Goal: Transaction & Acquisition: Book appointment/travel/reservation

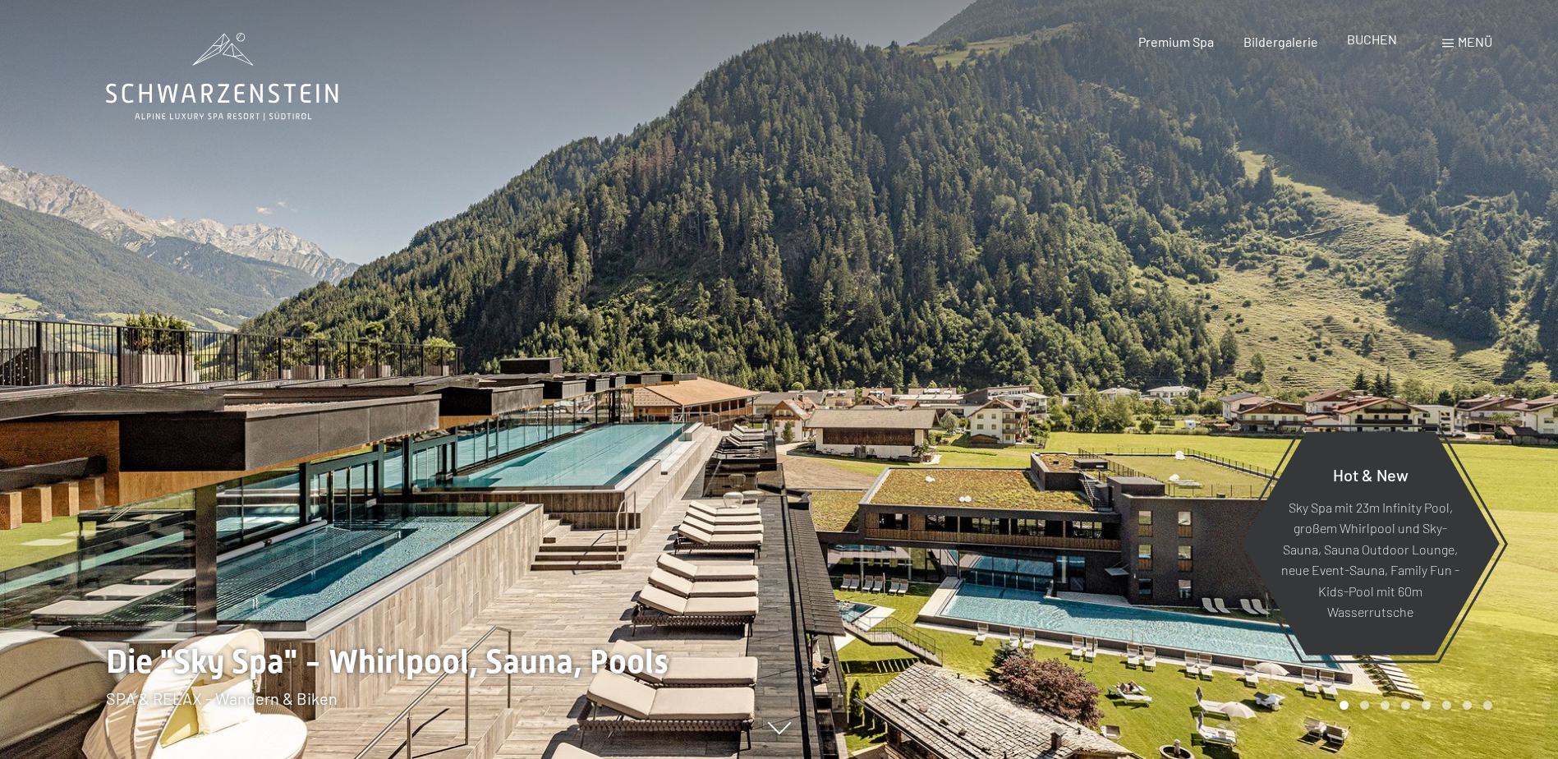
click at [1371, 39] on span "BUCHEN" at bounding box center [1372, 39] width 50 height 16
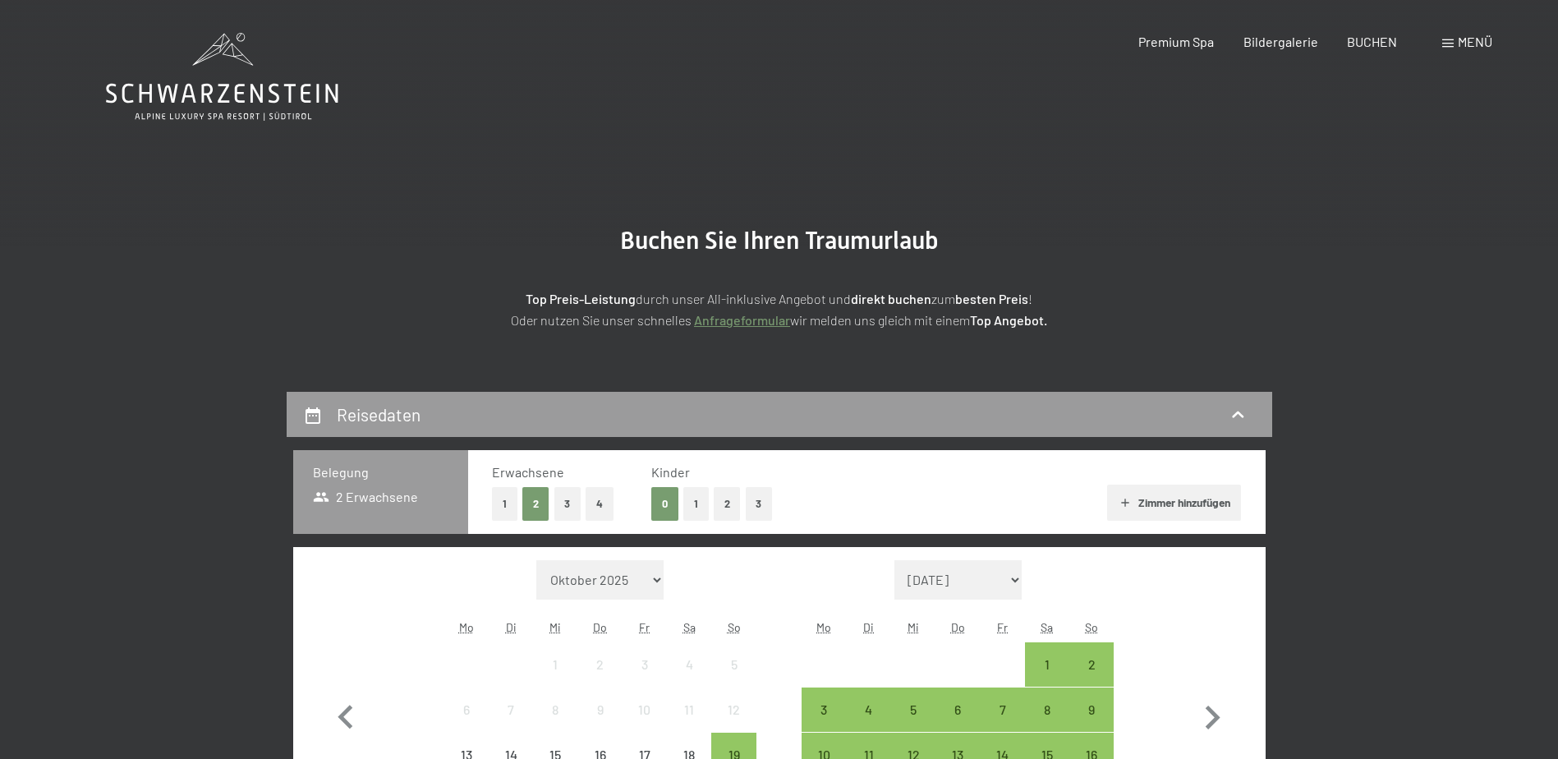
click at [723, 499] on button "2" at bounding box center [727, 504] width 27 height 34
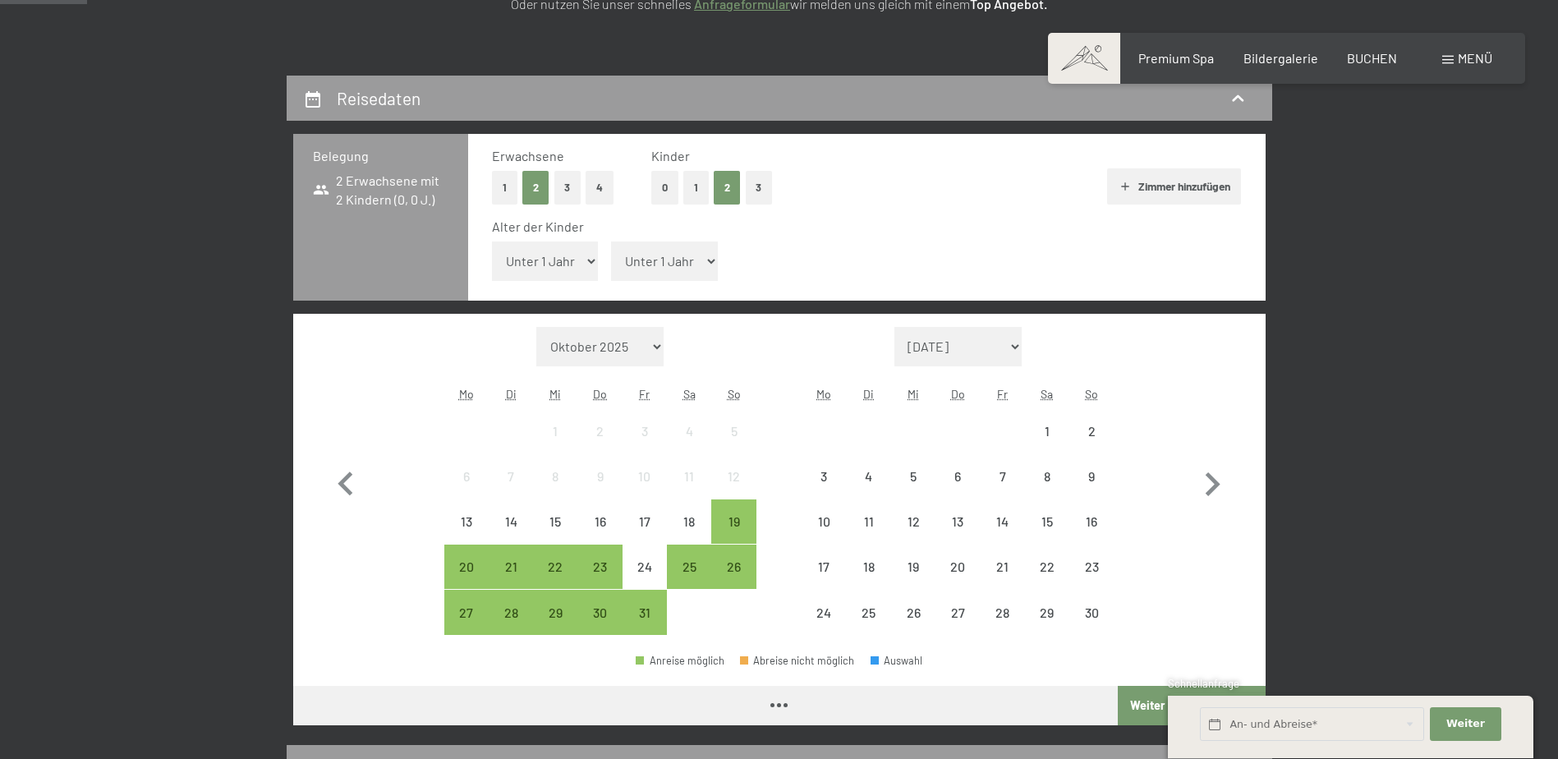
scroll to position [329, 0]
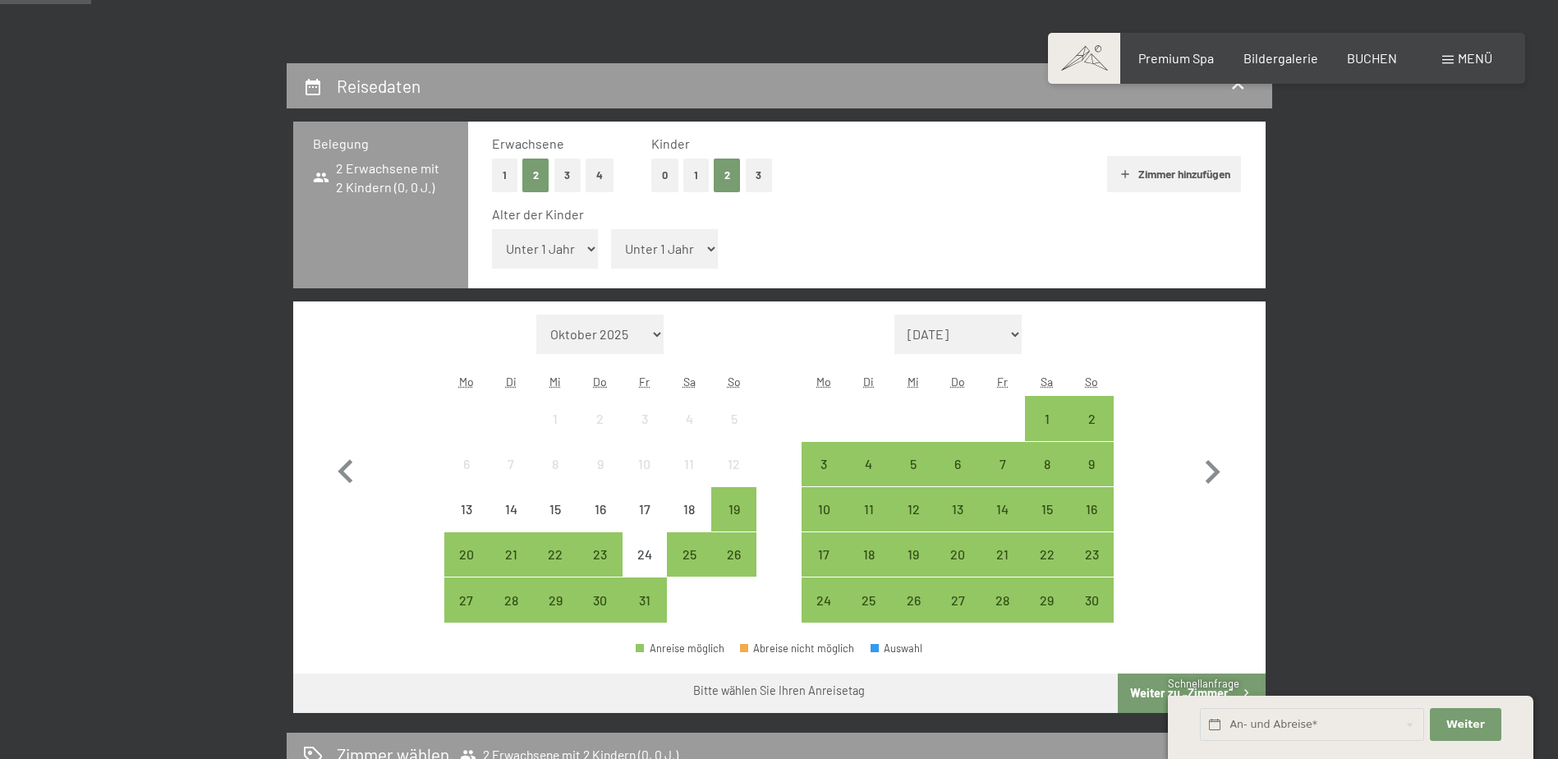
click at [550, 250] on select "Unter 1 Jahr 1 Jahr 2 Jahre 3 Jahre 4 Jahre 5 Jahre 6 Jahre 7 Jahre 8 Jahre 9 J…" at bounding box center [545, 248] width 107 height 39
select select "9"
click at [492, 229] on select "Unter 1 Jahr 1 Jahr 2 Jahre 3 Jahre 4 Jahre 5 Jahre 6 Jahre 7 Jahre 8 Jahre 9 J…" at bounding box center [545, 248] width 107 height 39
click at [681, 255] on select "Unter 1 Jahr 1 Jahr 2 Jahre 3 Jahre 4 Jahre 5 Jahre 6 Jahre 7 Jahre 8 Jahre 9 J…" at bounding box center [664, 248] width 107 height 39
select select "10"
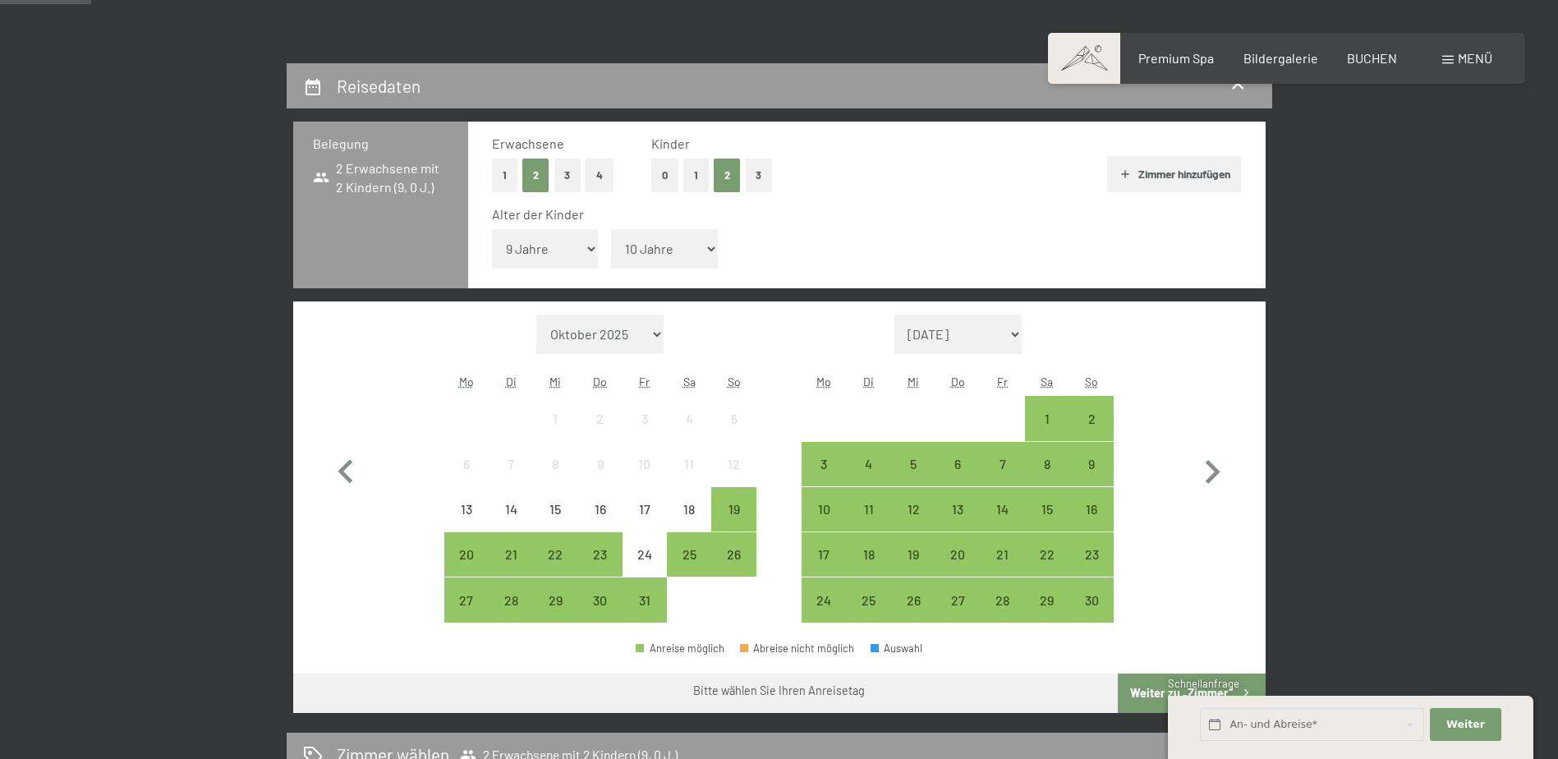
click at [611, 229] on select "Unter 1 Jahr 1 Jahr 2 Jahre 3 Jahre 4 Jahre 5 Jahre 6 Jahre 7 Jahre 8 Jahre 9 J…" at bounding box center [664, 248] width 107 height 39
click at [732, 550] on div "26" at bounding box center [733, 568] width 41 height 41
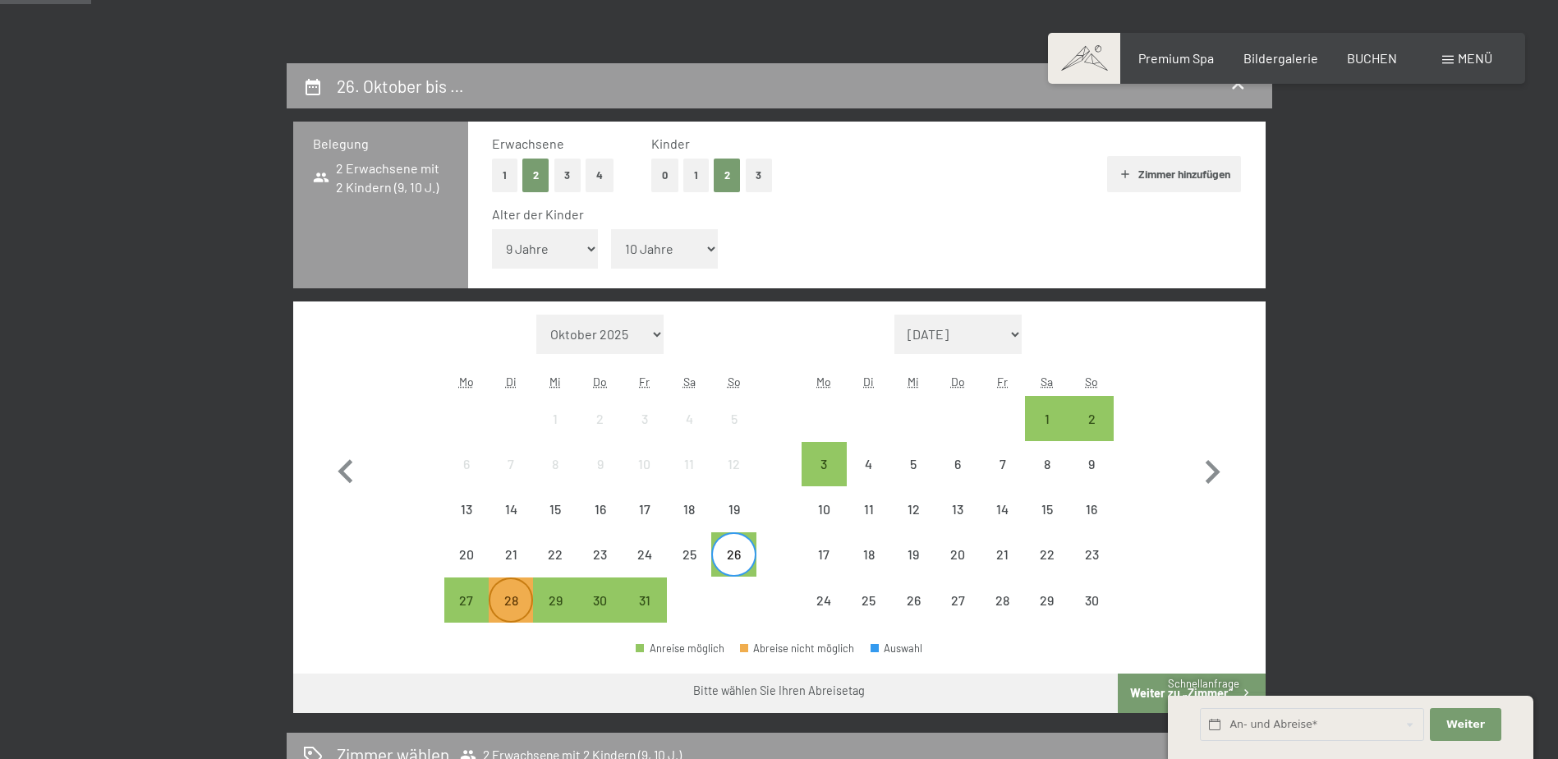
click at [519, 600] on div "28" at bounding box center [510, 614] width 41 height 41
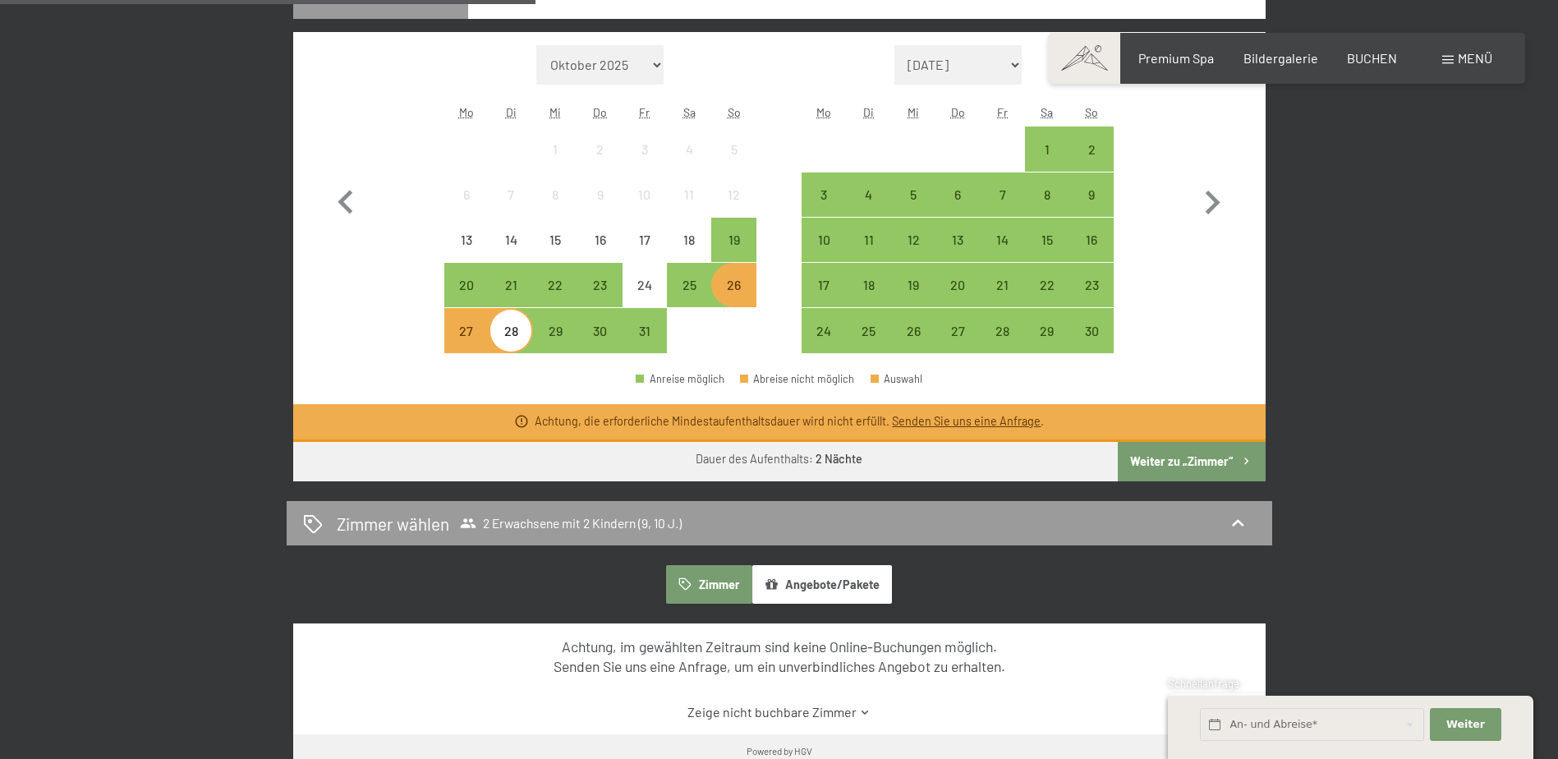
scroll to position [657, 0]
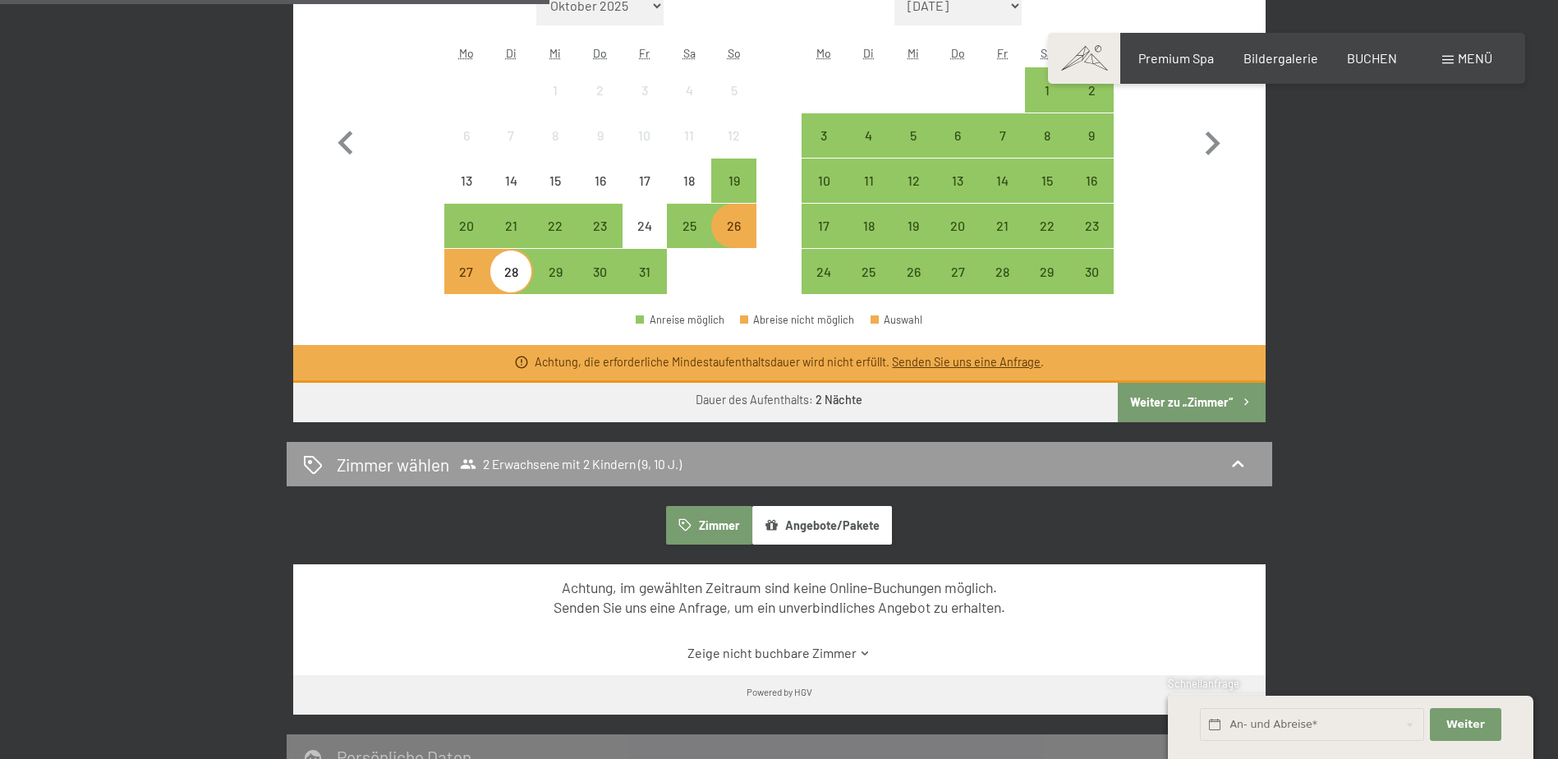
click at [744, 237] on div "26" at bounding box center [733, 239] width 41 height 41
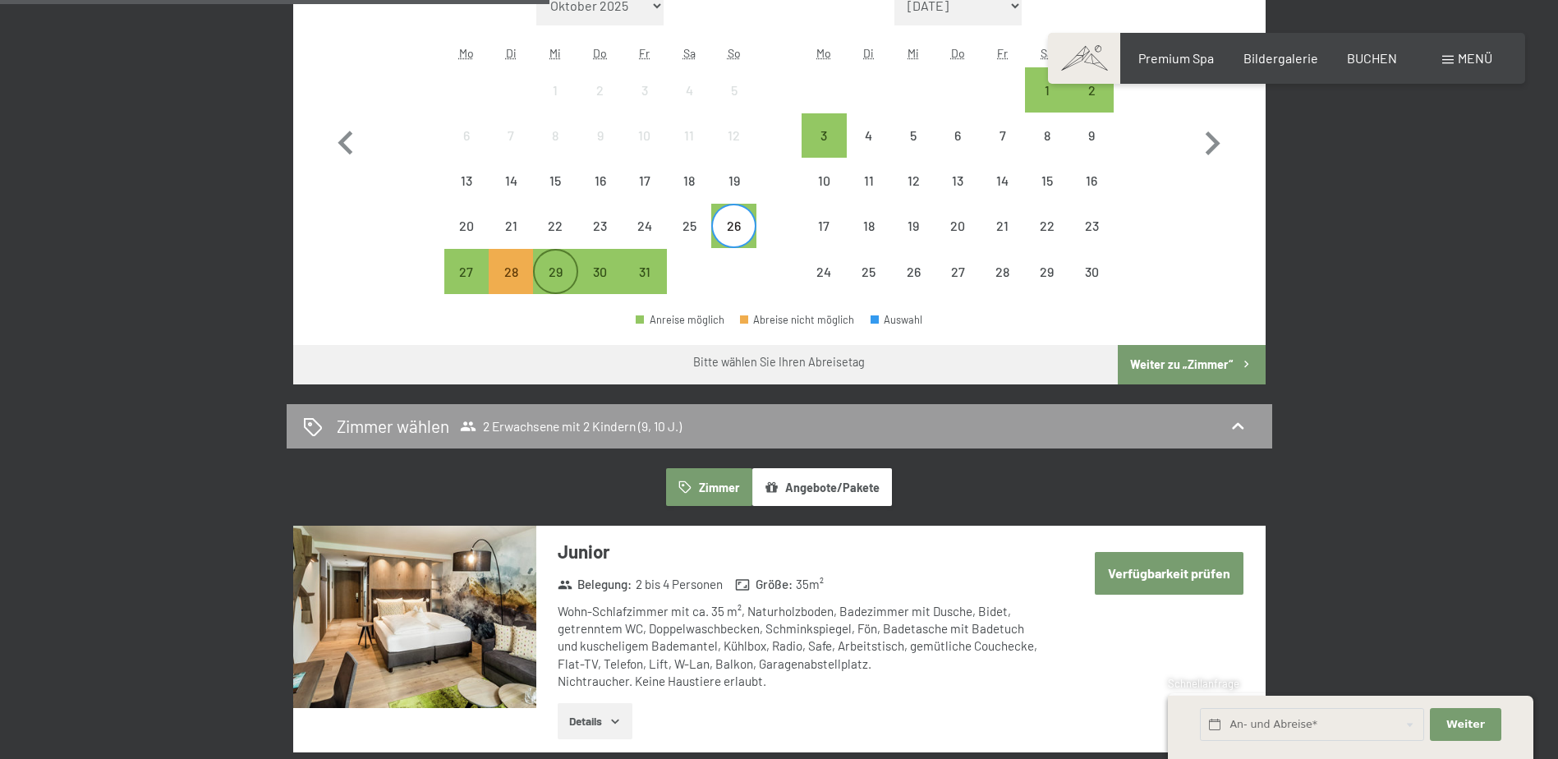
click at [562, 278] on div "29" at bounding box center [555, 285] width 41 height 41
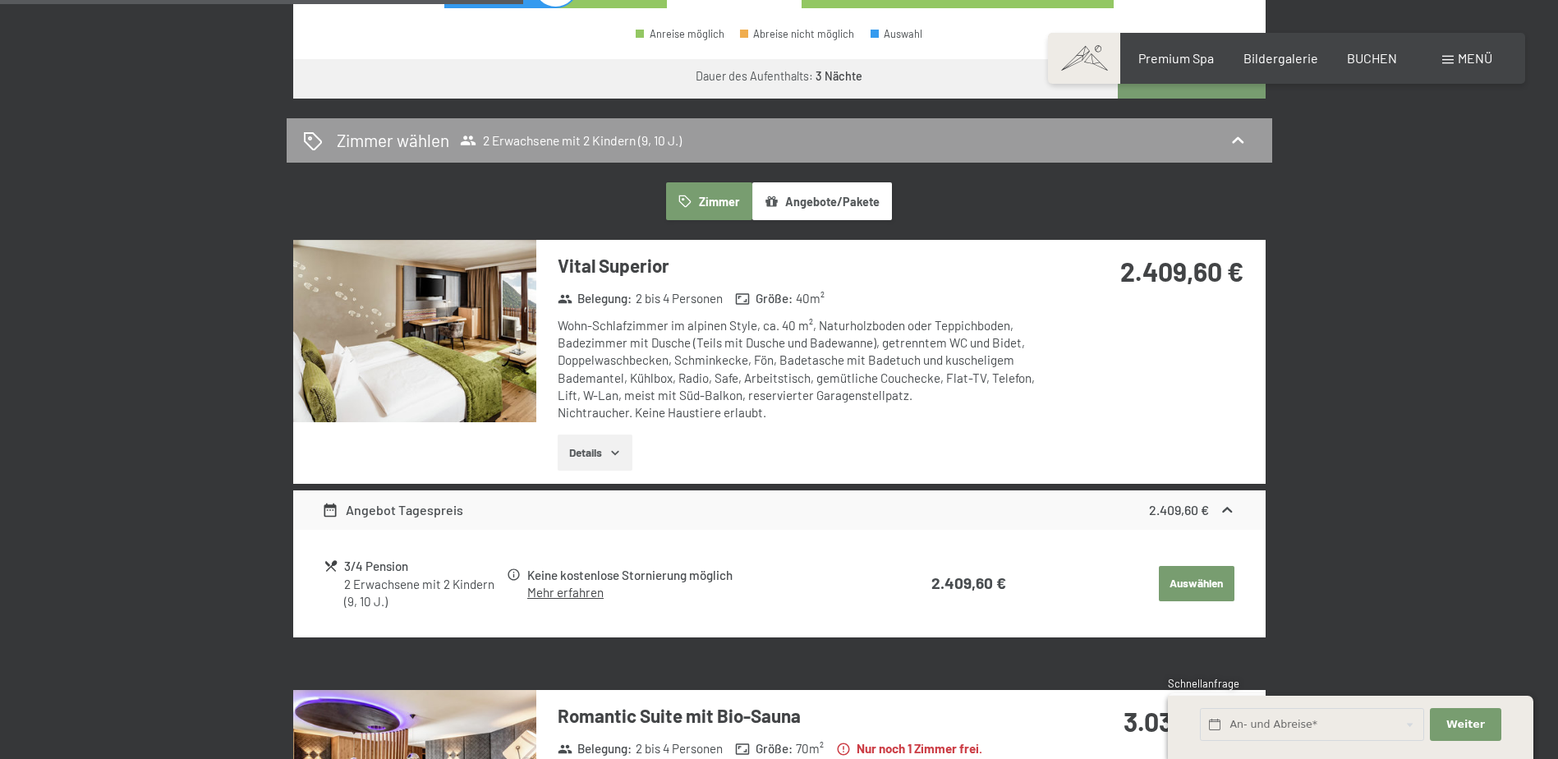
scroll to position [903, 0]
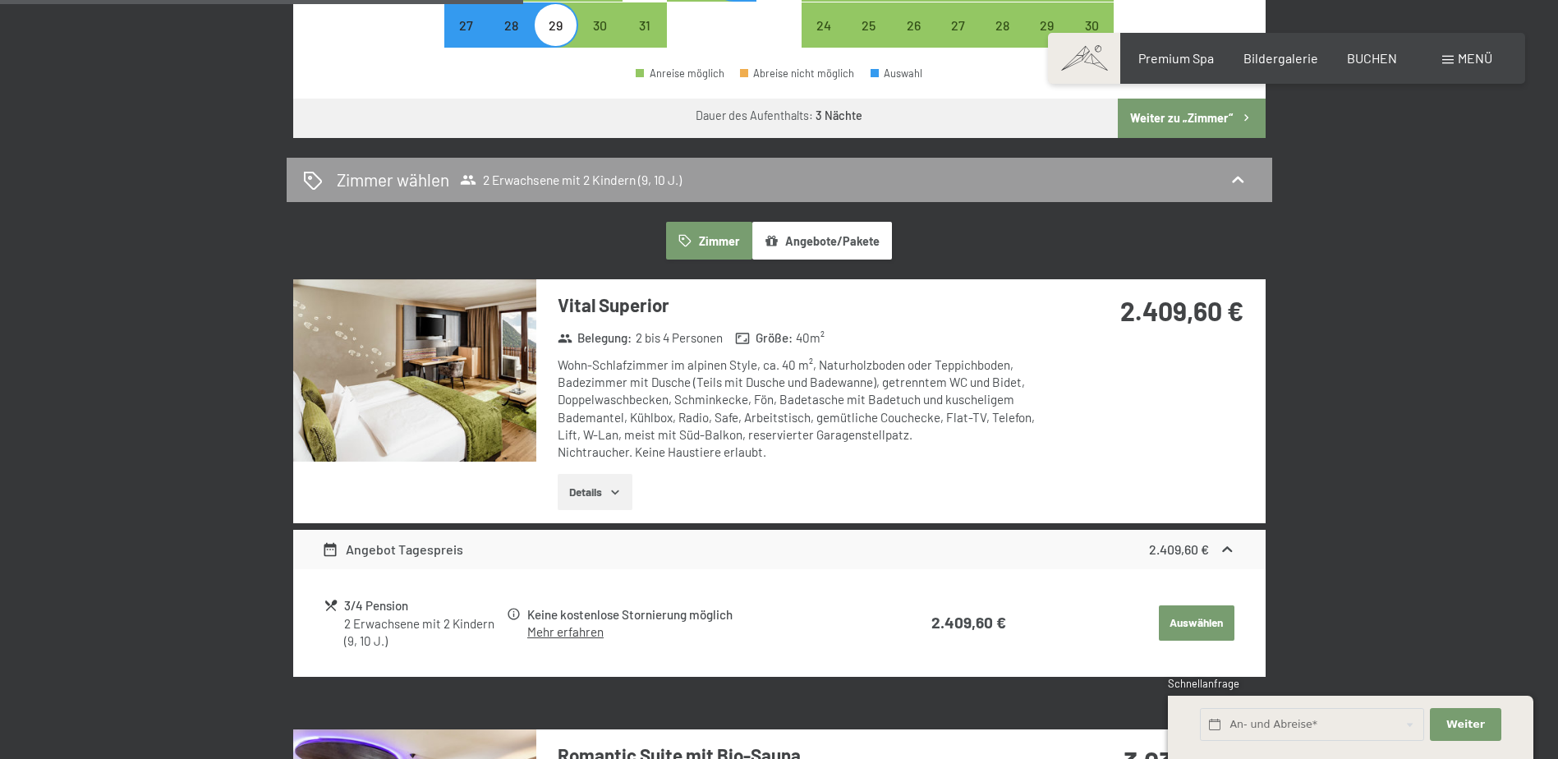
click at [478, 363] on img at bounding box center [414, 370] width 243 height 182
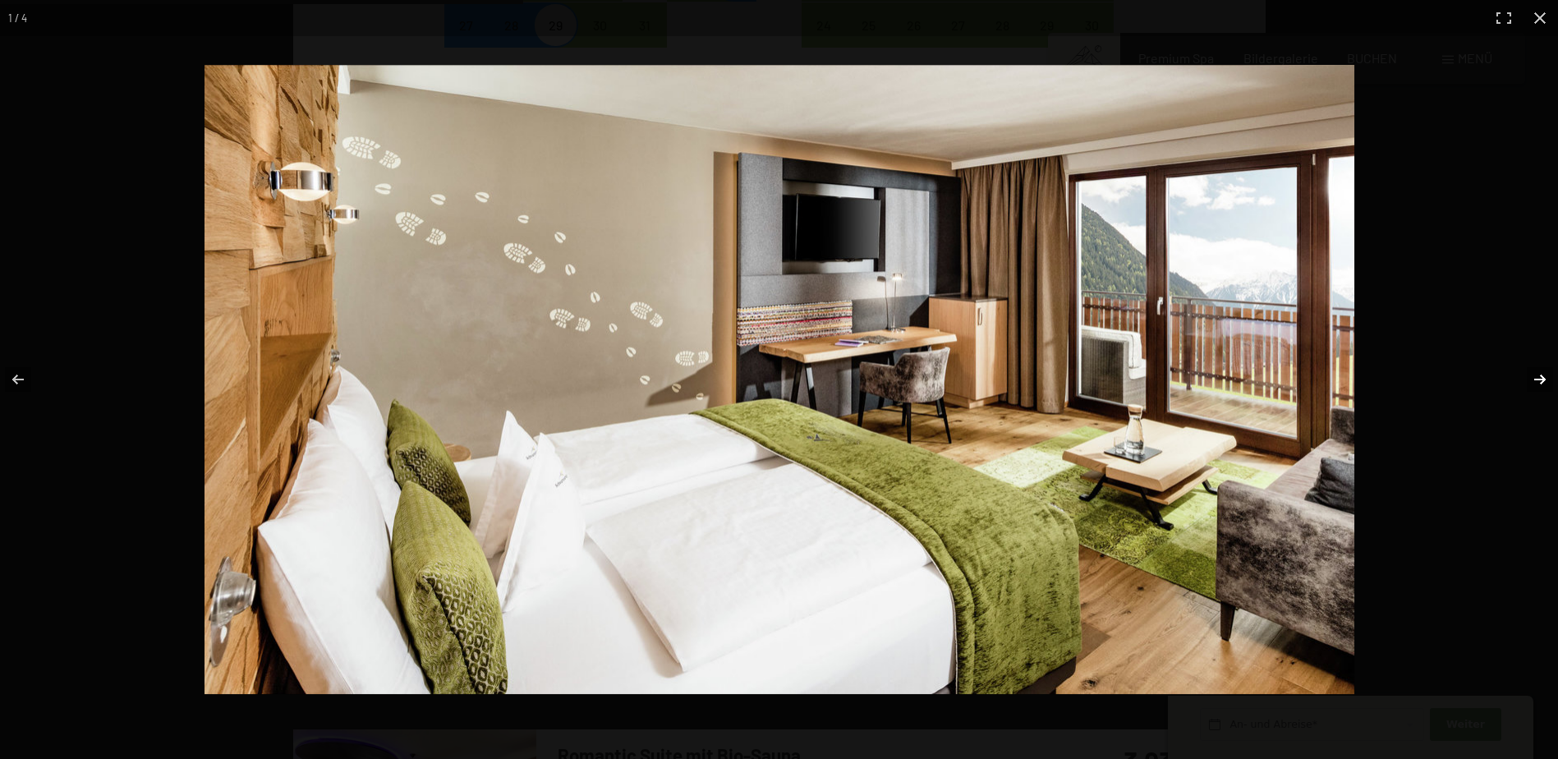
click at [1542, 379] on button "button" at bounding box center [1529, 379] width 57 height 82
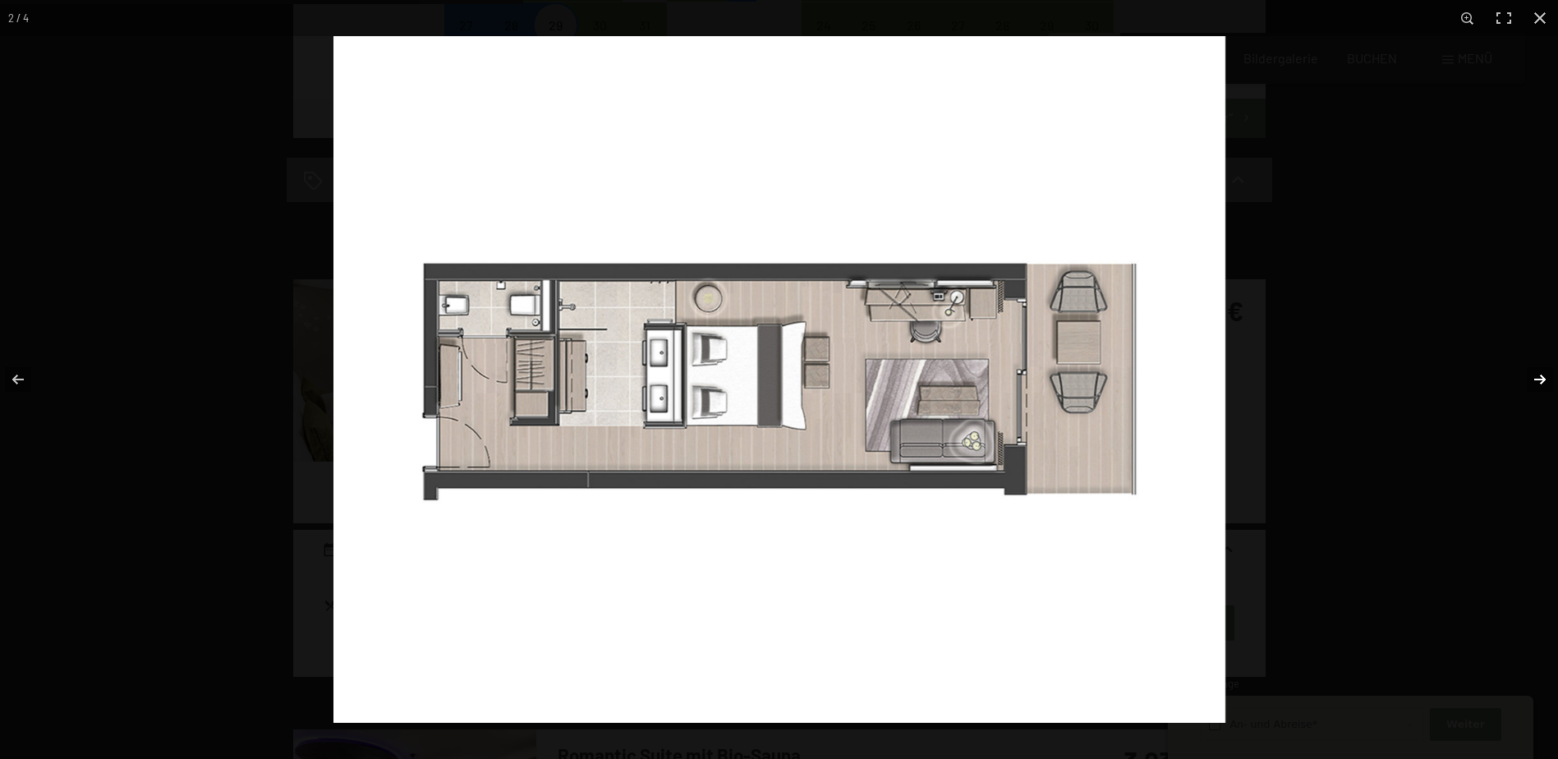
click at [1542, 379] on button "button" at bounding box center [1529, 379] width 57 height 82
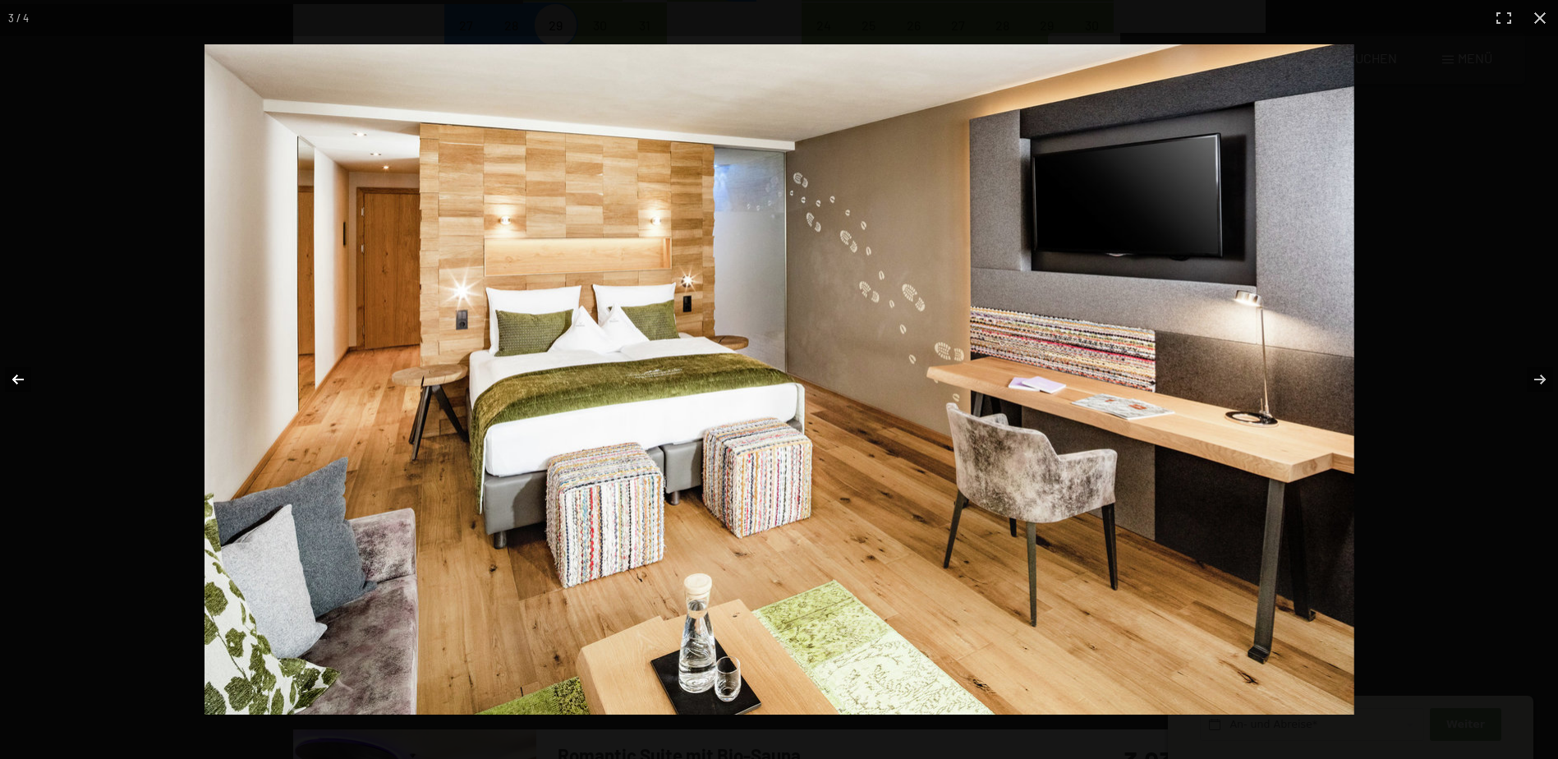
click at [55, 385] on button "button" at bounding box center [28, 379] width 57 height 82
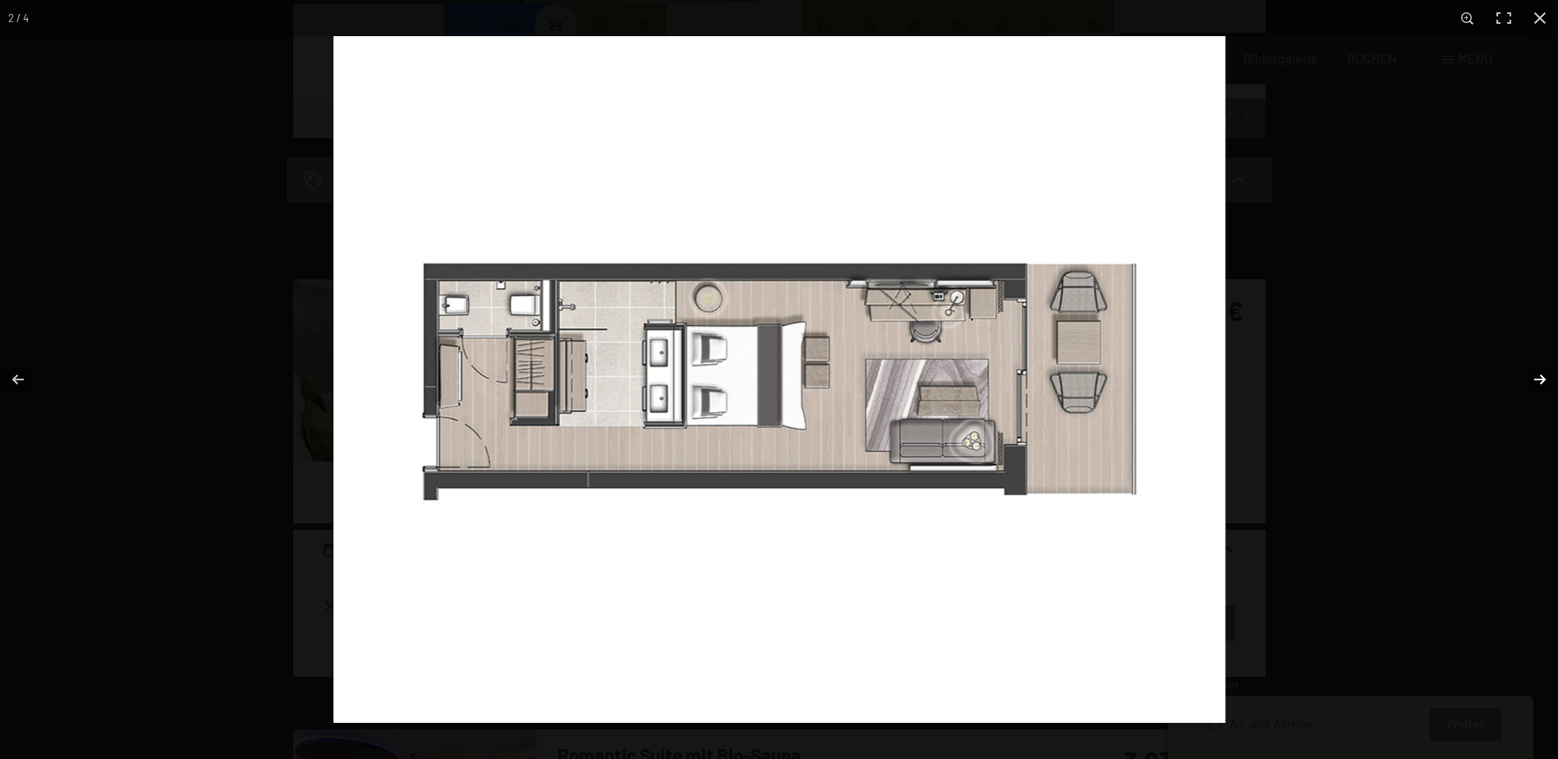
click at [1534, 388] on button "button" at bounding box center [1529, 379] width 57 height 82
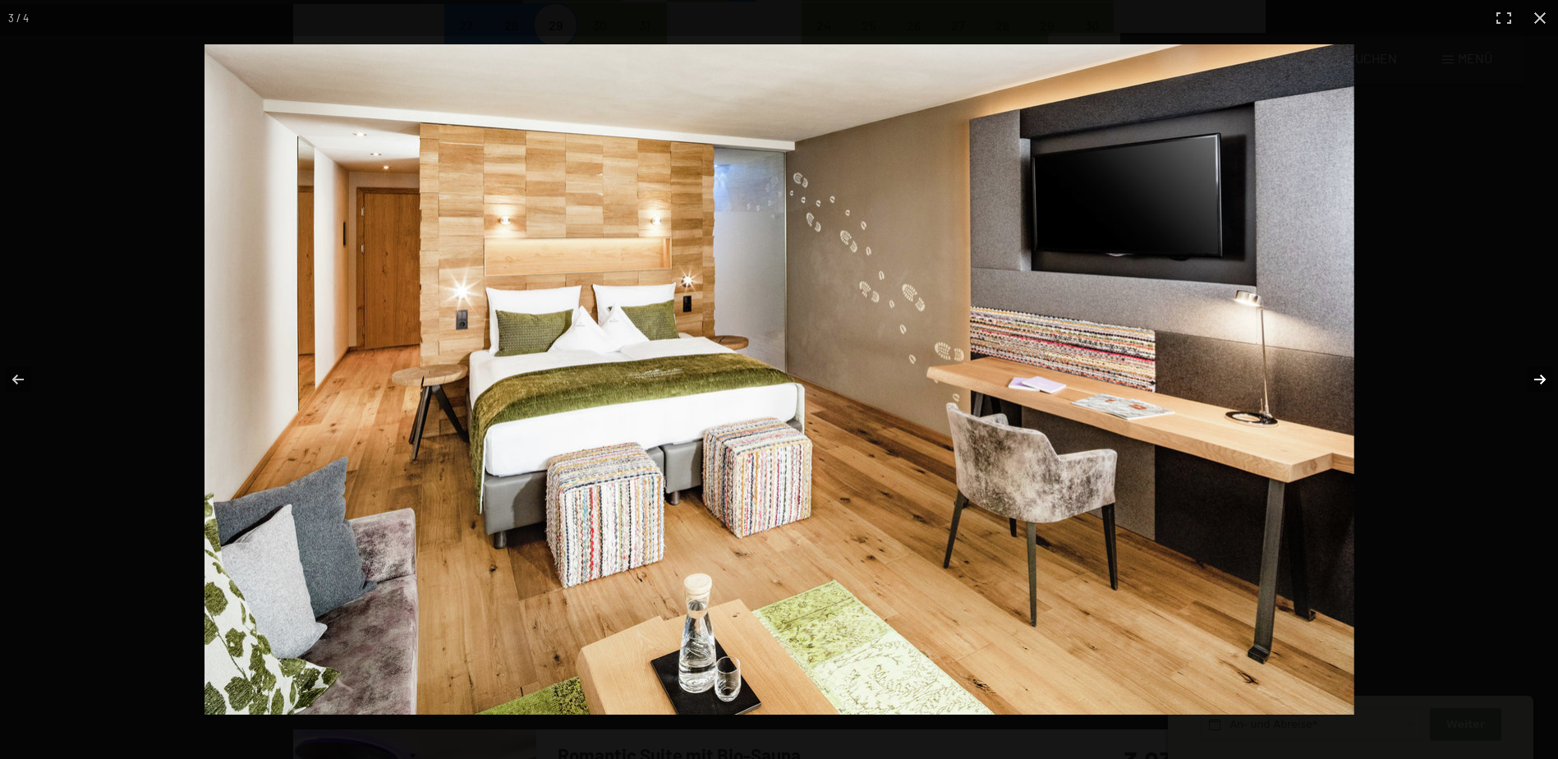
click at [1534, 379] on button "button" at bounding box center [1529, 379] width 57 height 82
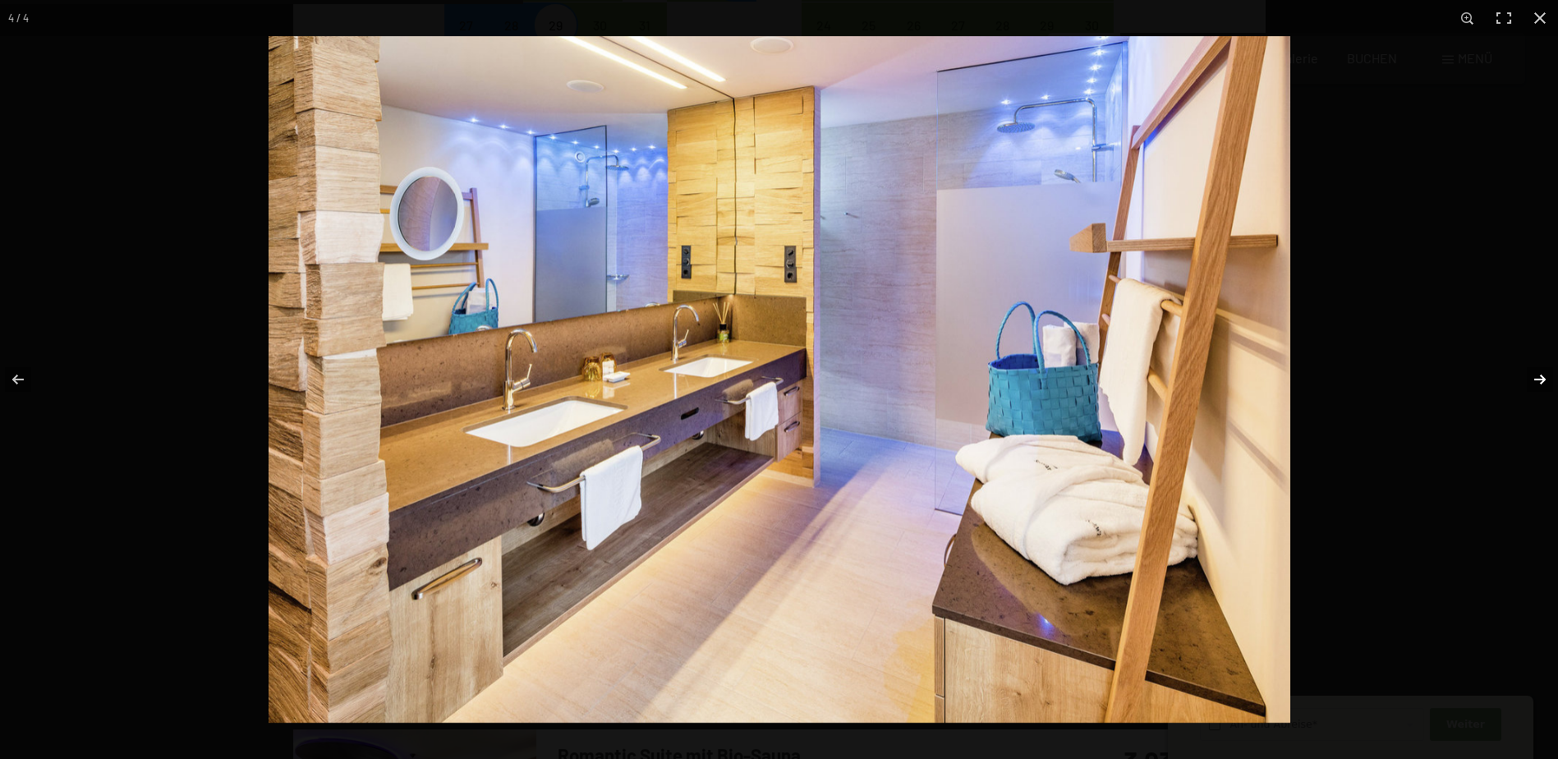
click at [1534, 379] on button "button" at bounding box center [1529, 379] width 57 height 82
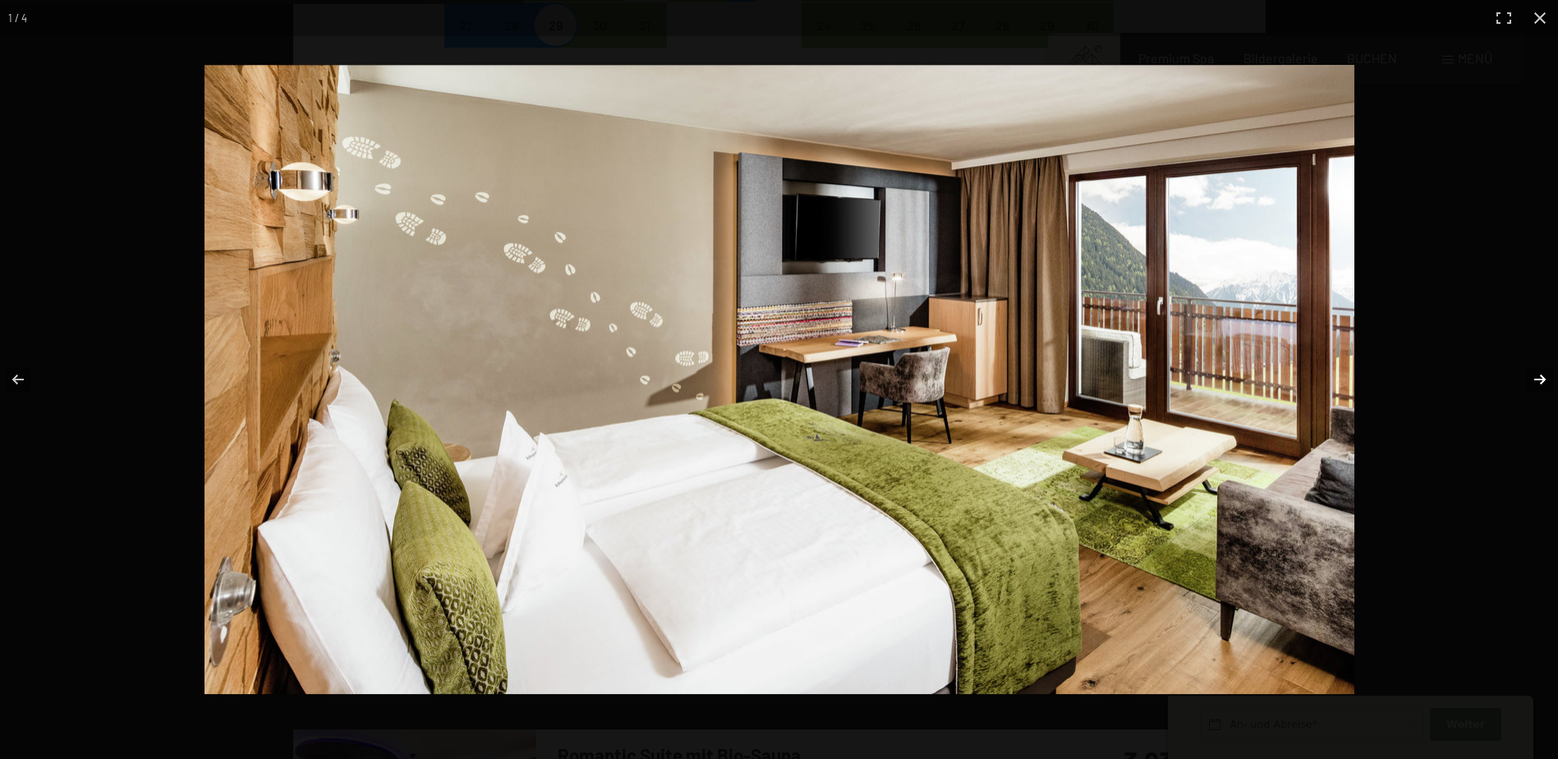
click at [1534, 379] on button "button" at bounding box center [1529, 379] width 57 height 82
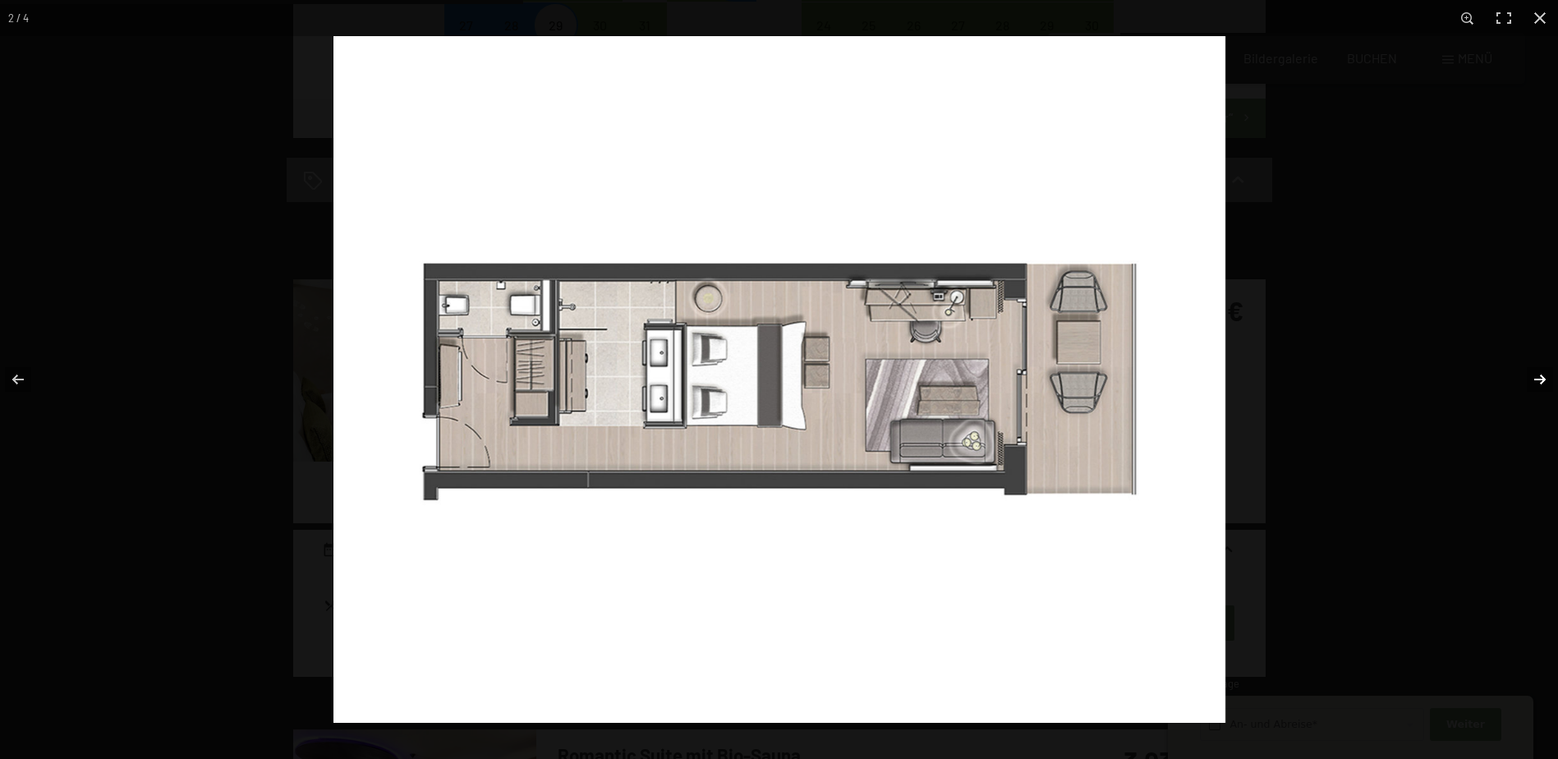
click at [1534, 379] on button "button" at bounding box center [1529, 379] width 57 height 82
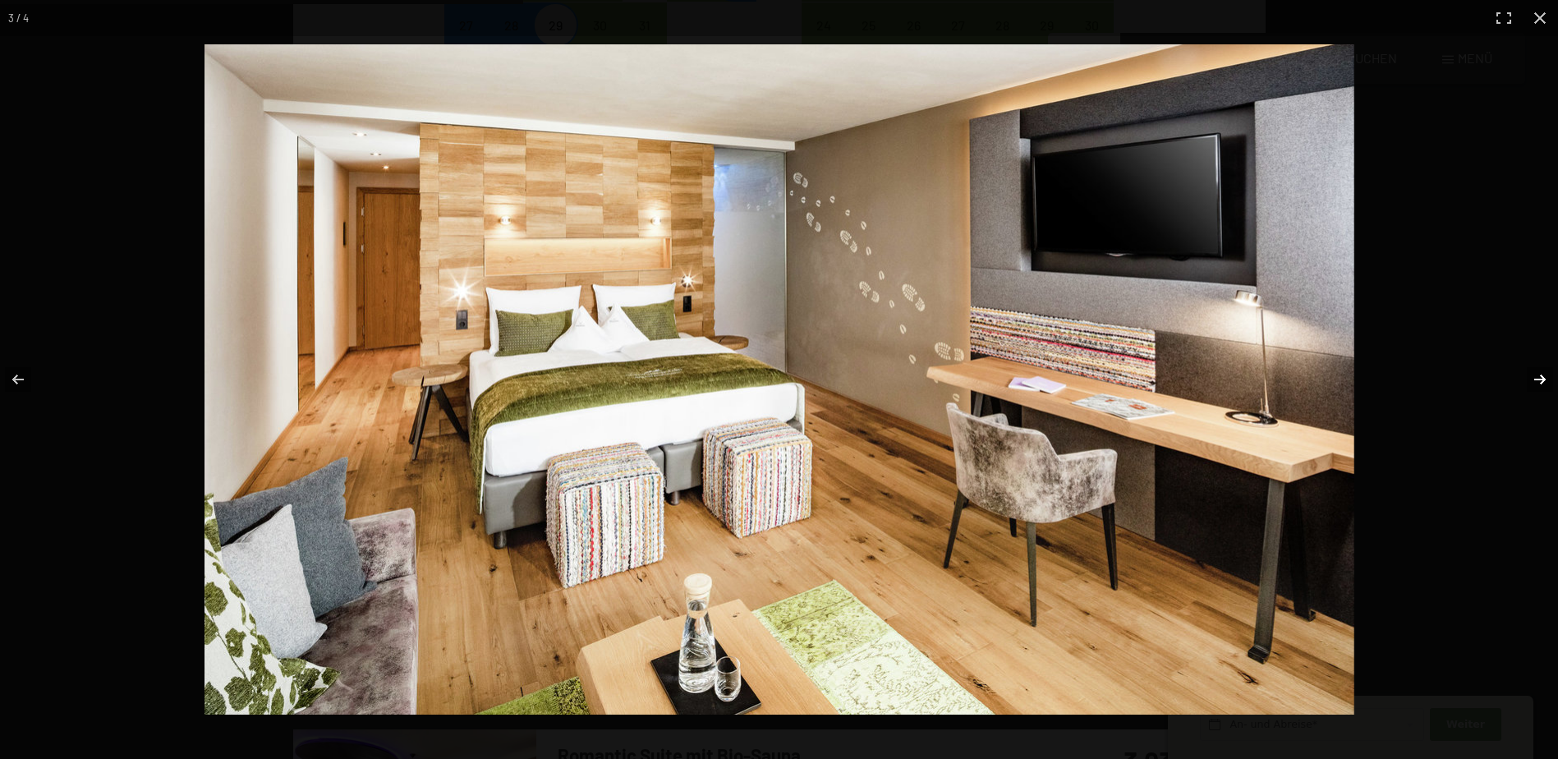
click at [1534, 379] on button "button" at bounding box center [1529, 379] width 57 height 82
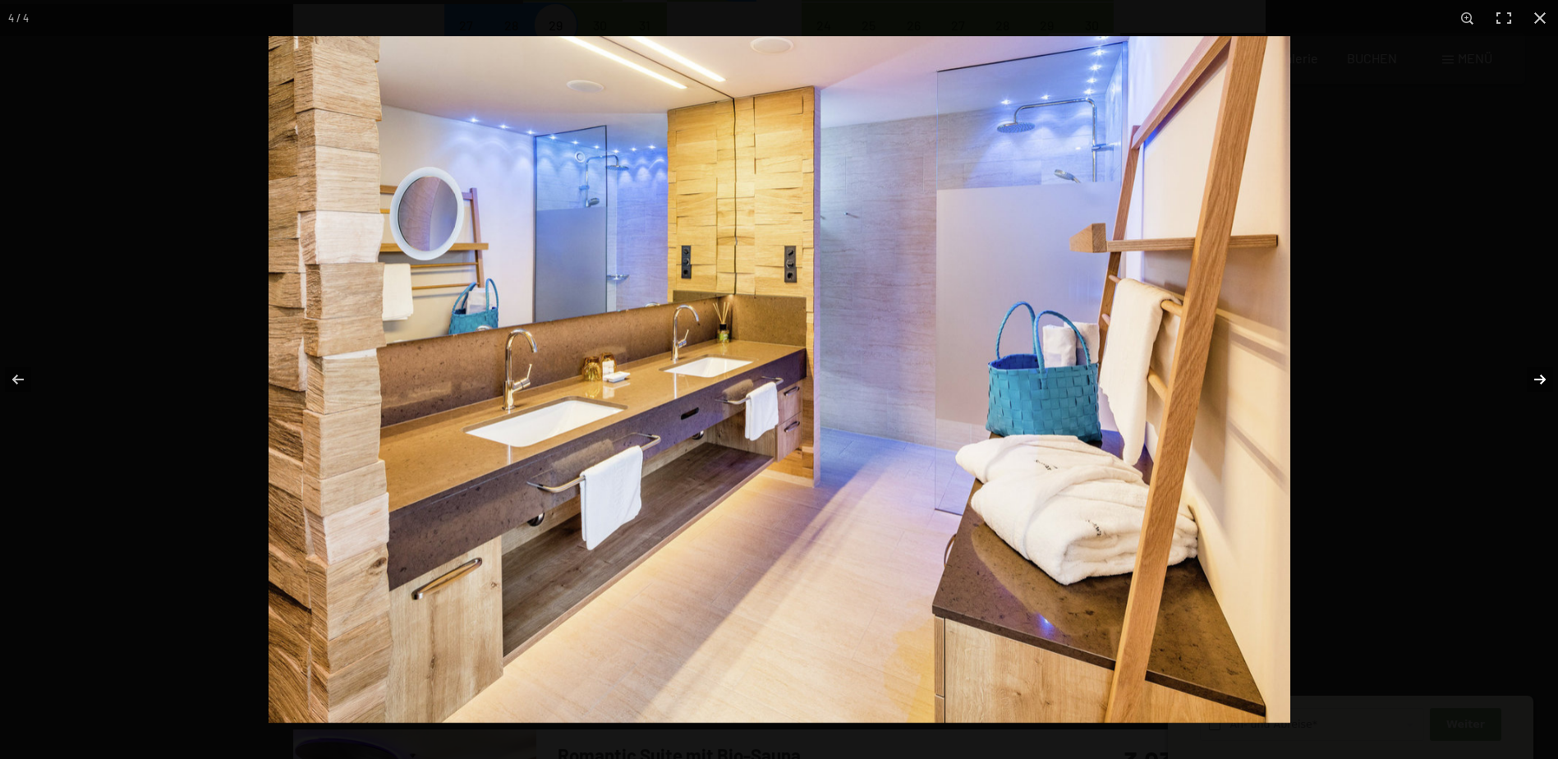
click at [1534, 379] on button "button" at bounding box center [1529, 379] width 57 height 82
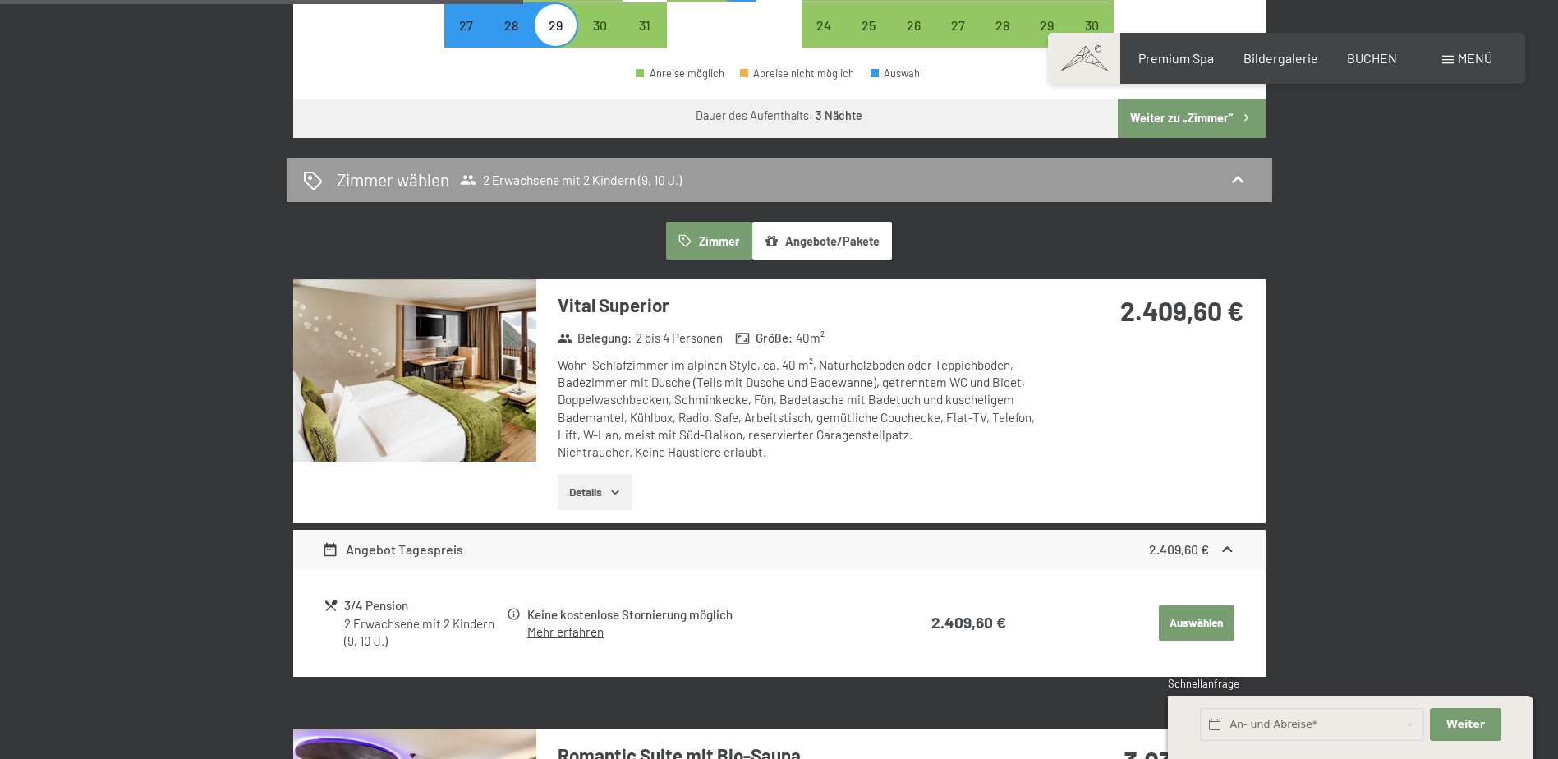
click at [0, 0] on button "button" at bounding box center [0, 0] width 0 height 0
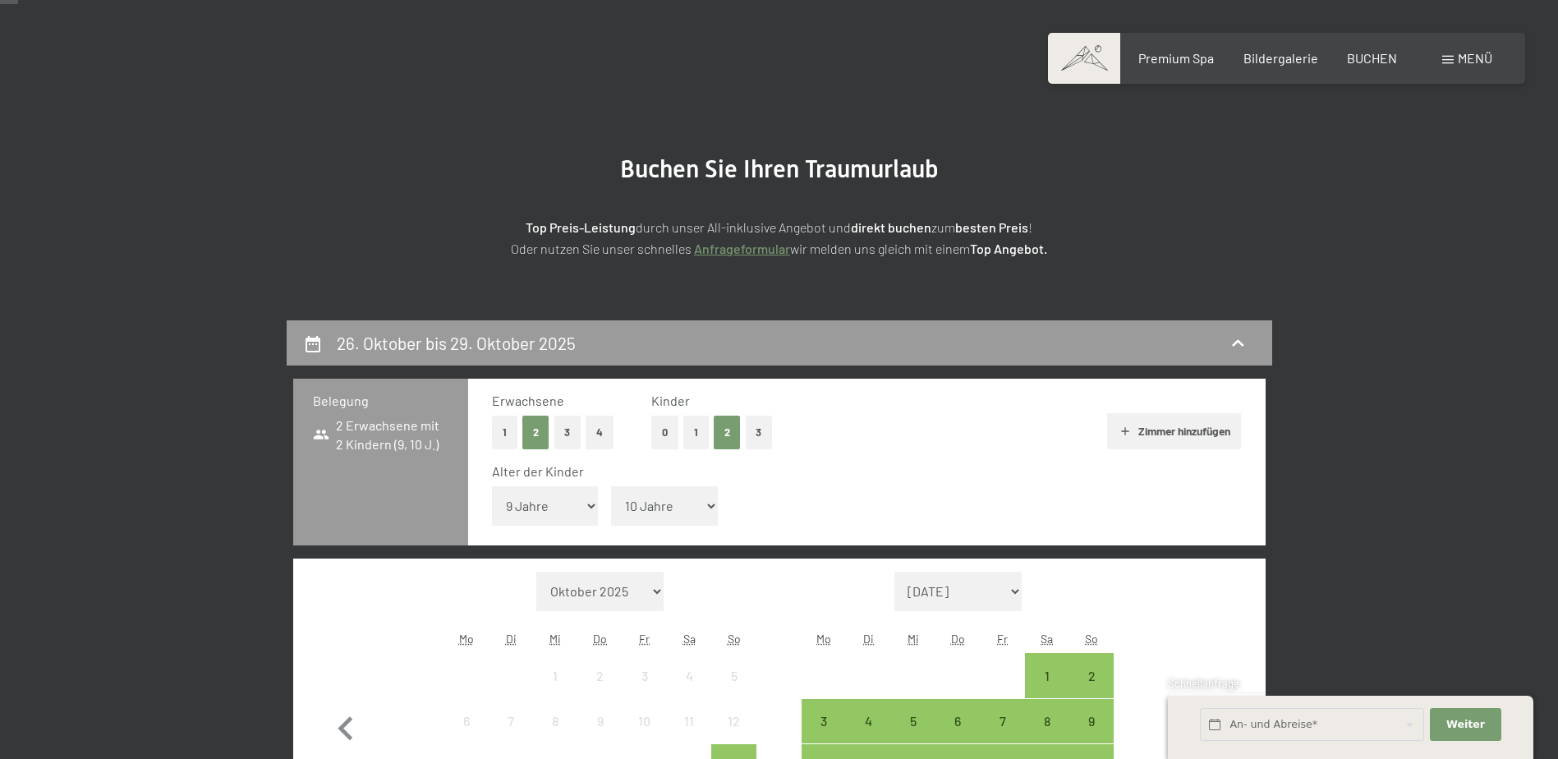
scroll to position [0, 0]
